Goal: Information Seeking & Learning: Learn about a topic

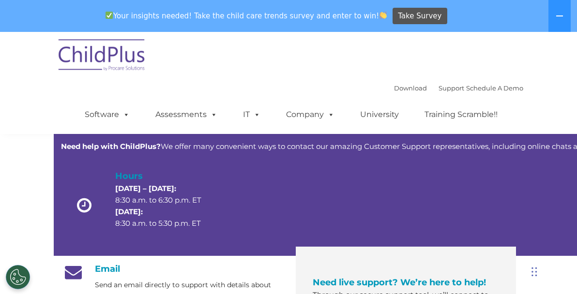
scroll to position [169, 0]
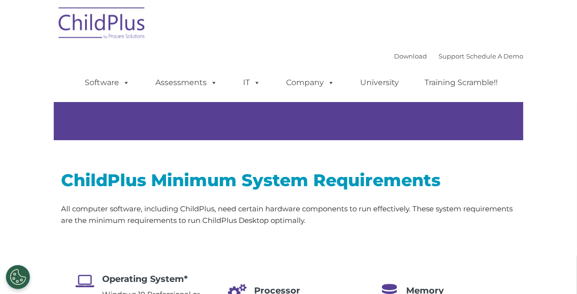
type input ""
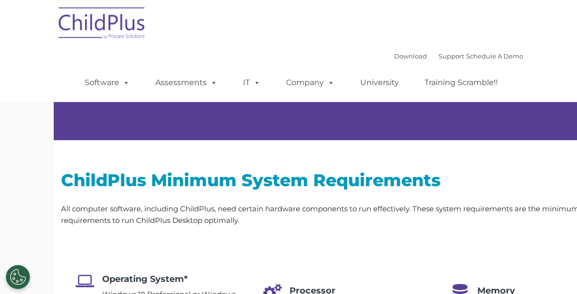
select select "MEDIUM"
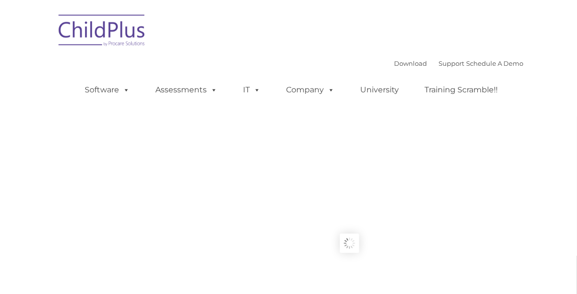
type input ""
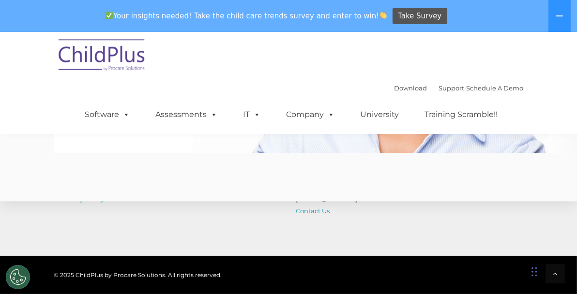
scroll to position [2474, 0]
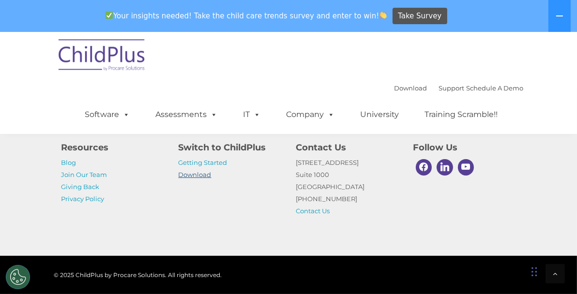
click at [179, 174] on link "Download" at bounding box center [195, 175] width 33 height 8
